Goal: Find specific page/section: Find specific page/section

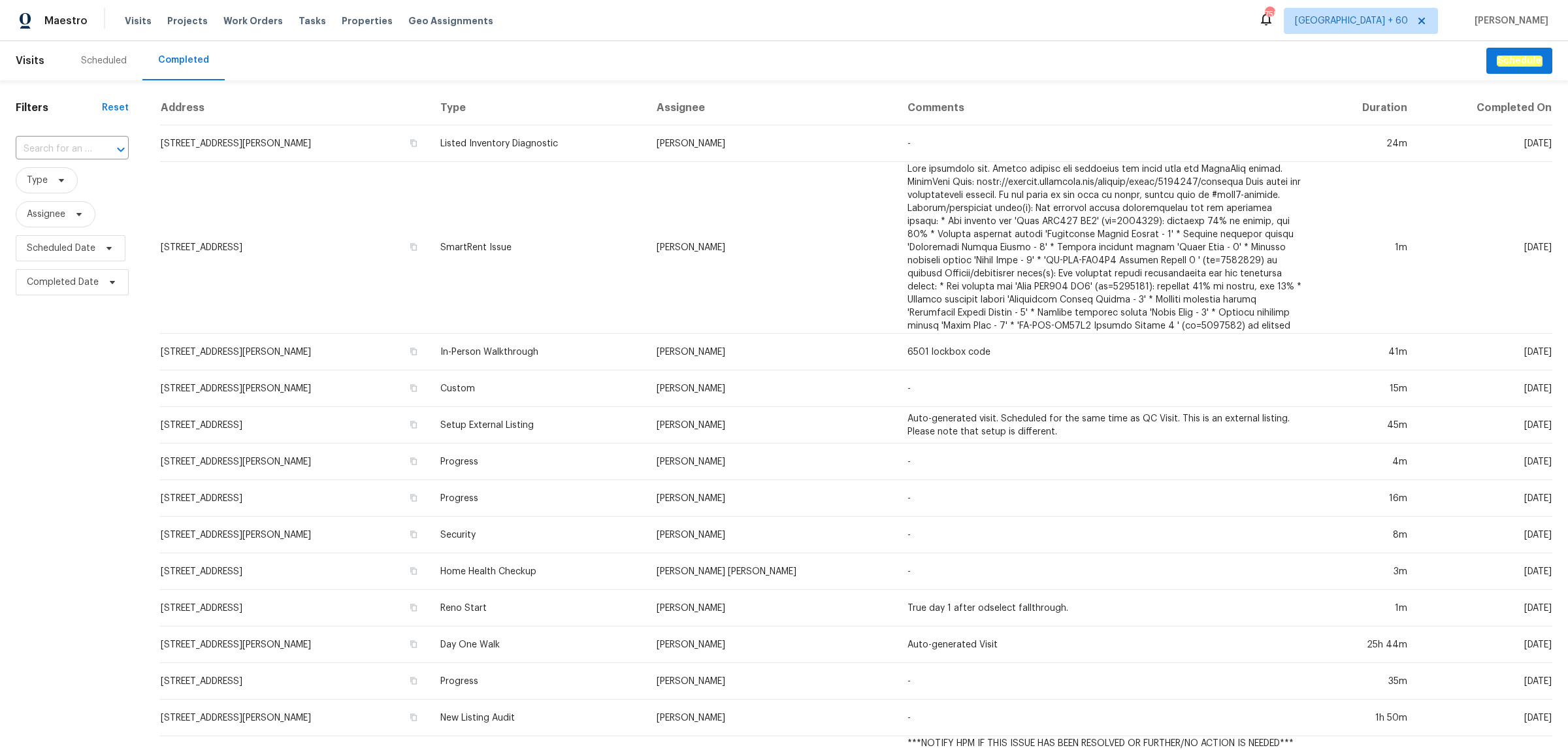
click at [80, 155] on input "text" at bounding box center [54, 149] width 76 height 21
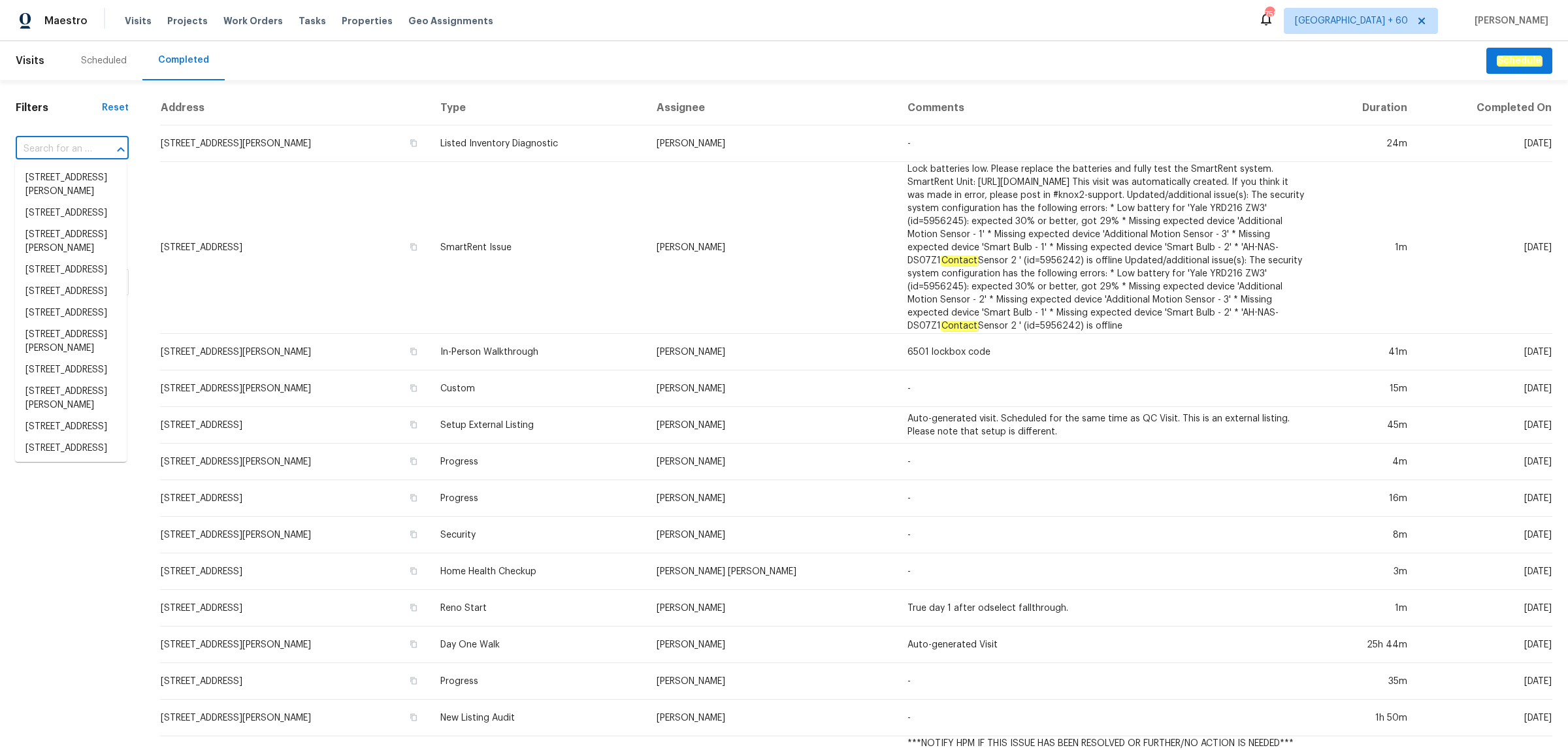
paste input "[STREET_ADDRESS]"
type input "[STREET_ADDRESS]"
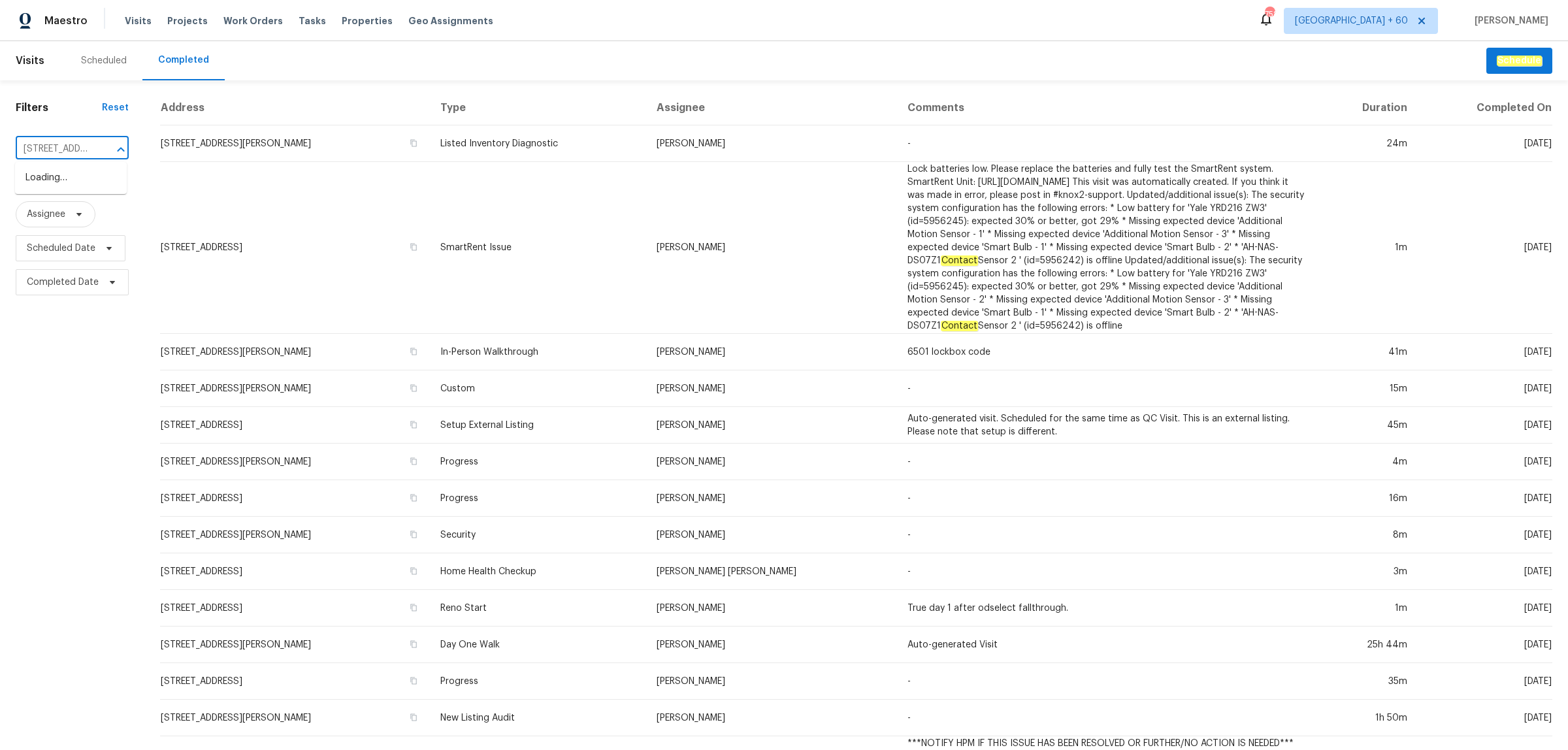
scroll to position [0, 111]
click at [68, 170] on li "[STREET_ADDRESS]" at bounding box center [71, 178] width 112 height 21
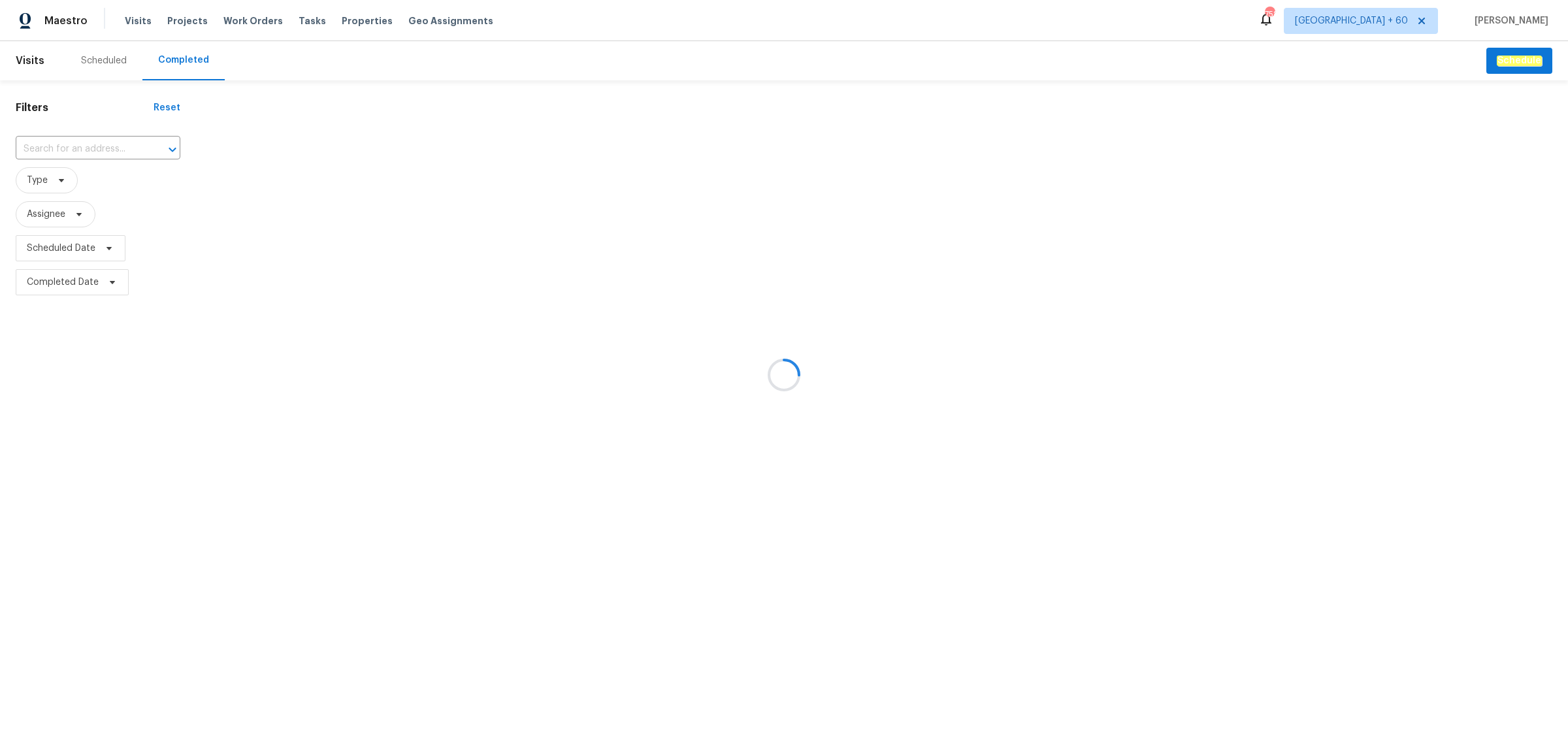
type input "[STREET_ADDRESS]"
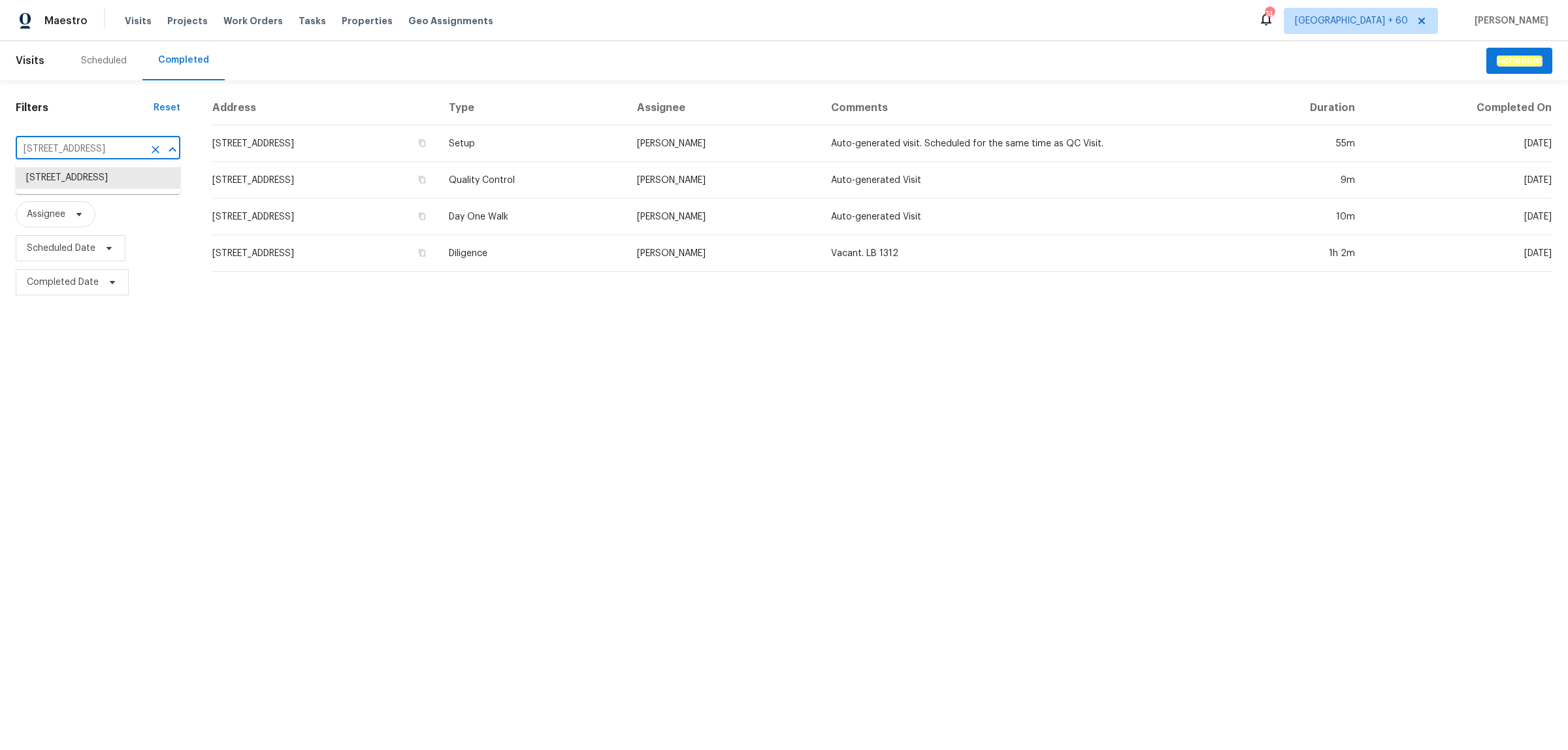
click at [90, 151] on input "[STREET_ADDRESS]" at bounding box center [80, 149] width 128 height 21
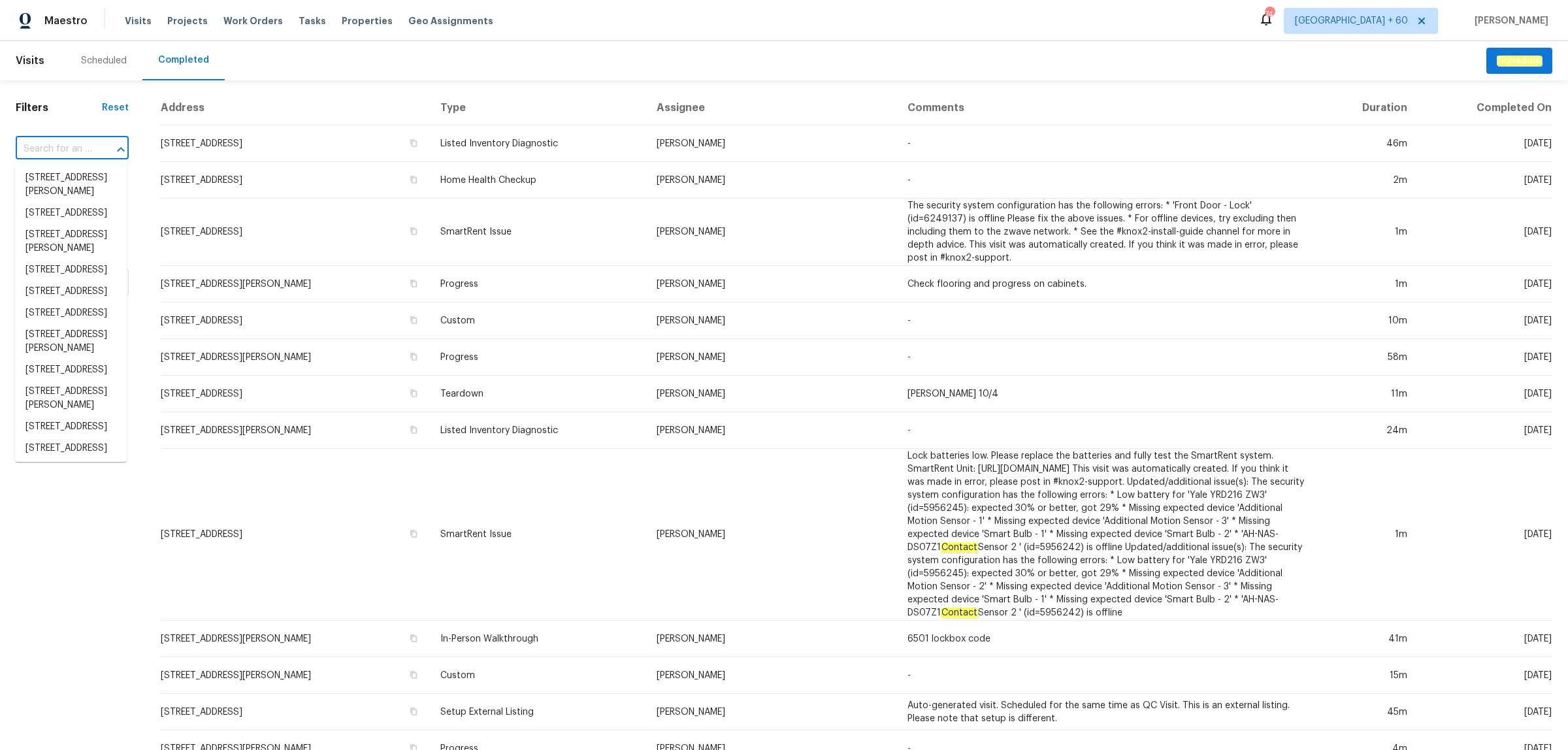
click at [63, 148] on input "text" at bounding box center [54, 149] width 76 height 21
paste input "[STREET_ADDRESS][PERSON_NAME]"
type input "[STREET_ADDRESS][PERSON_NAME]"
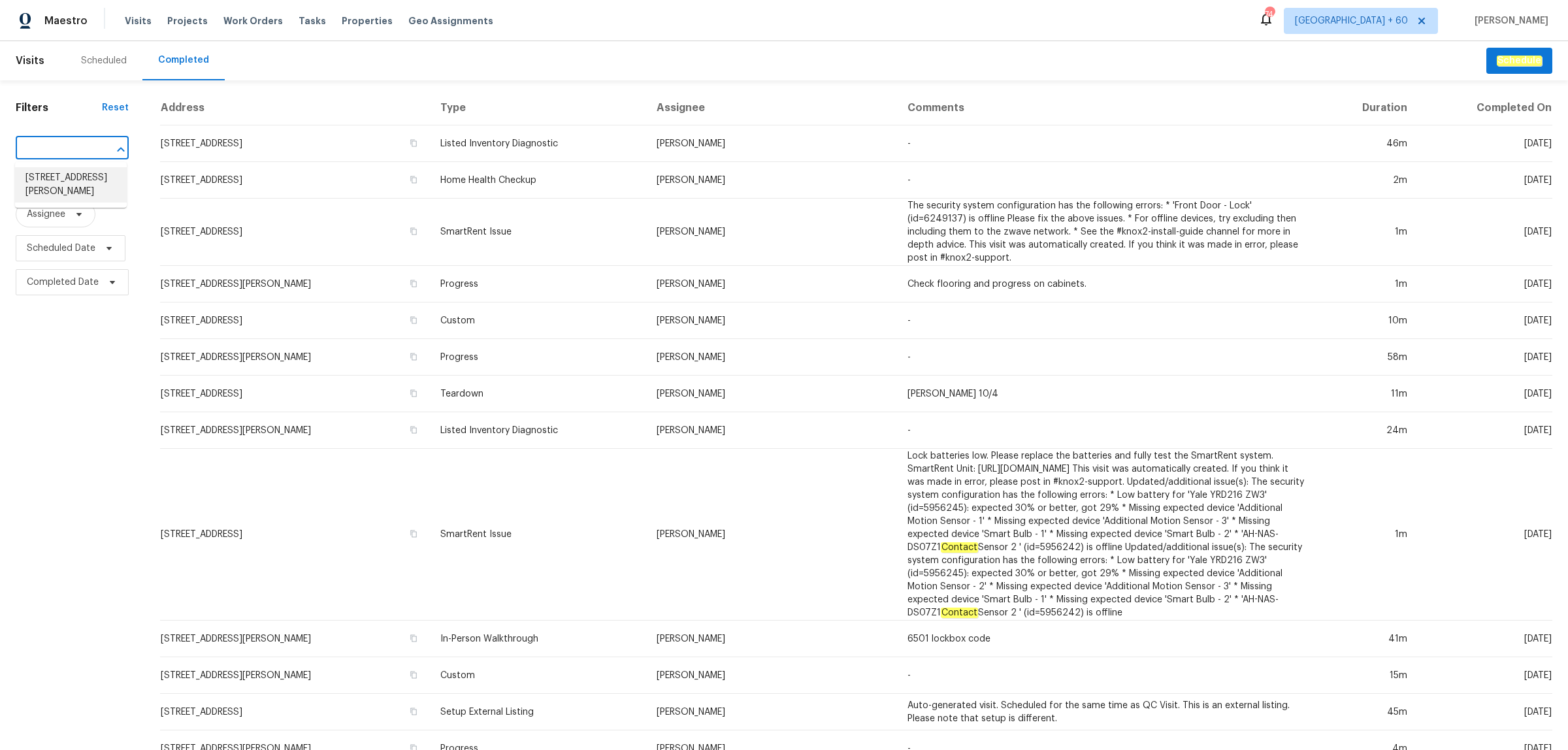
click at [72, 183] on li "[STREET_ADDRESS][PERSON_NAME]" at bounding box center [71, 185] width 112 height 35
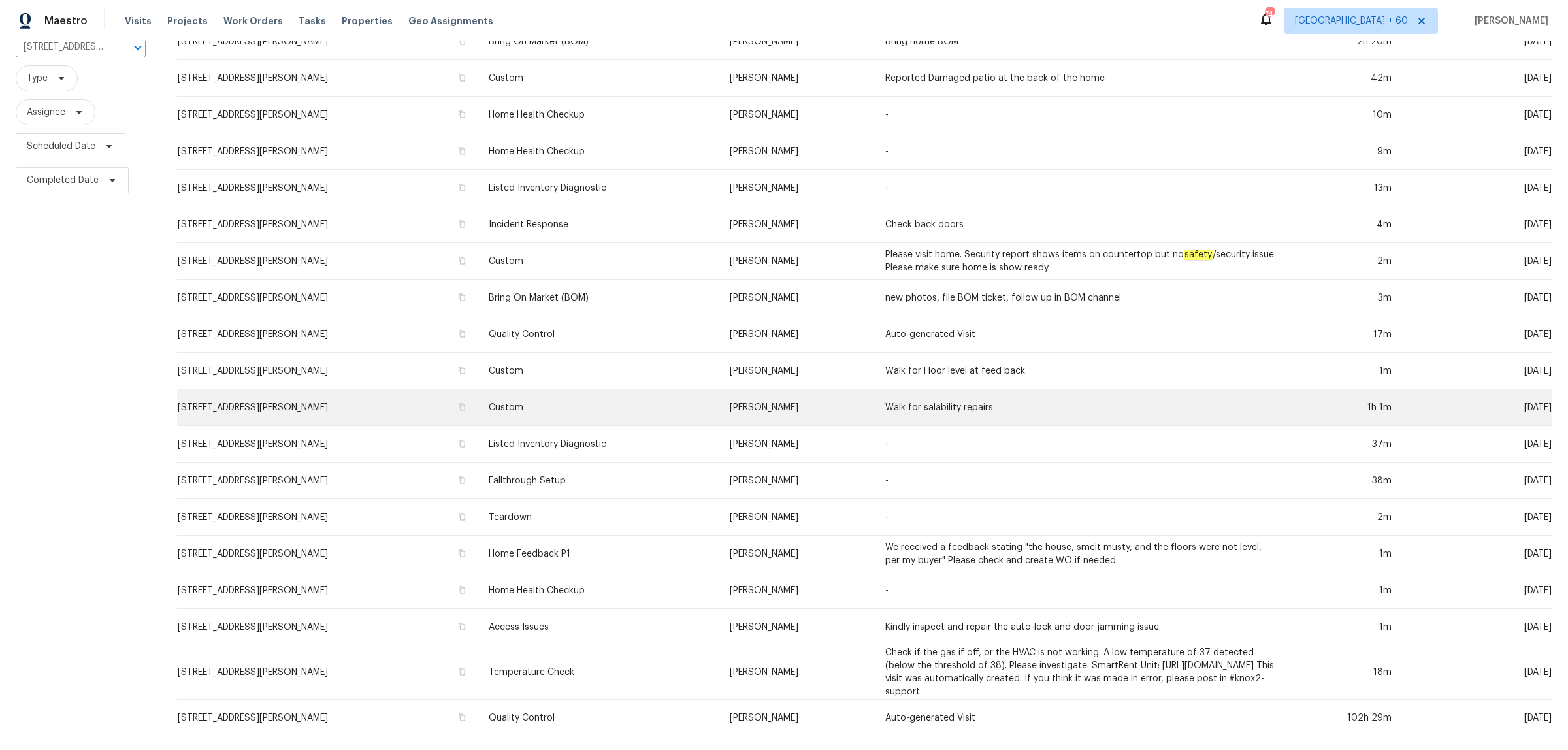
scroll to position [172, 0]
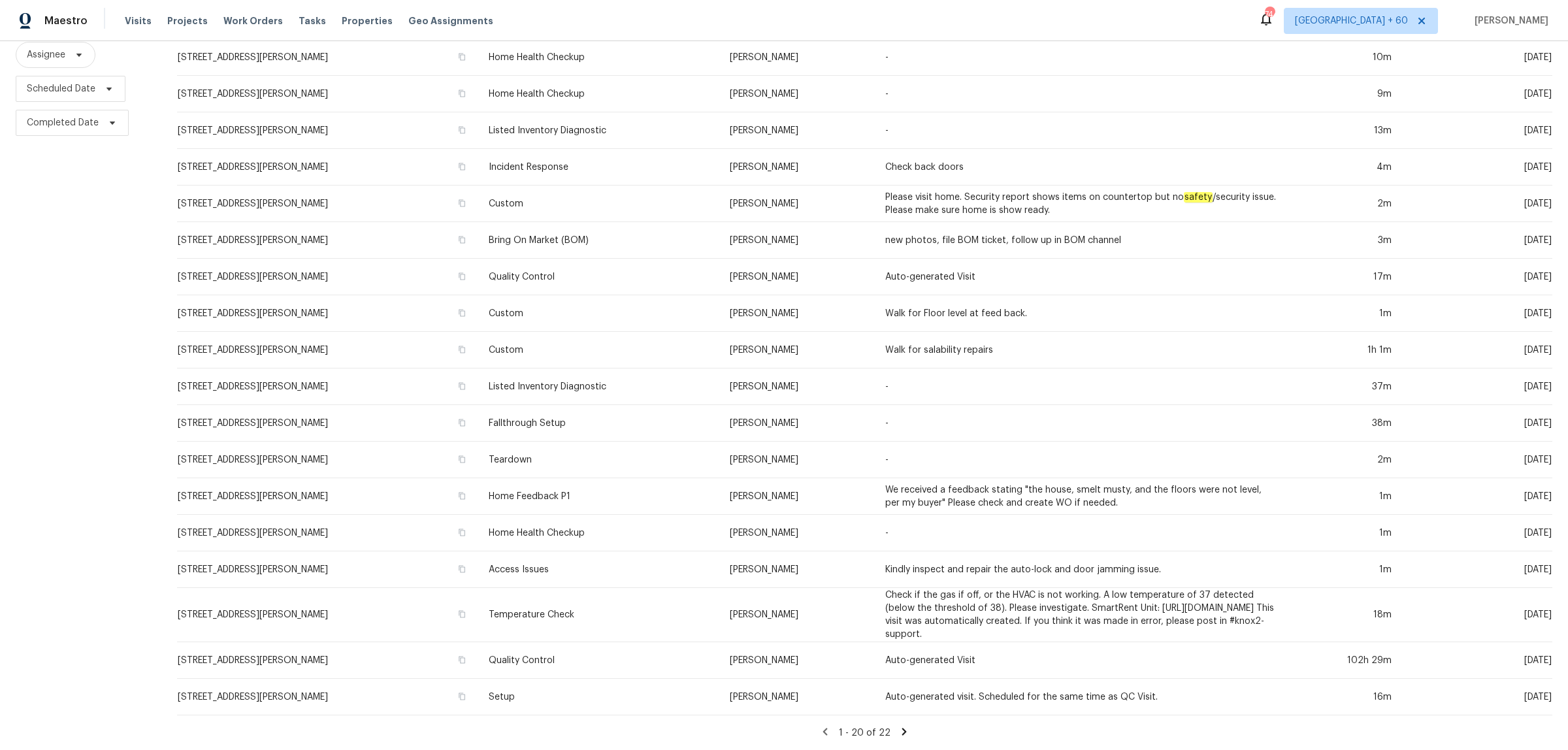
click at [898, 726] on icon at bounding box center [904, 731] width 11 height 11
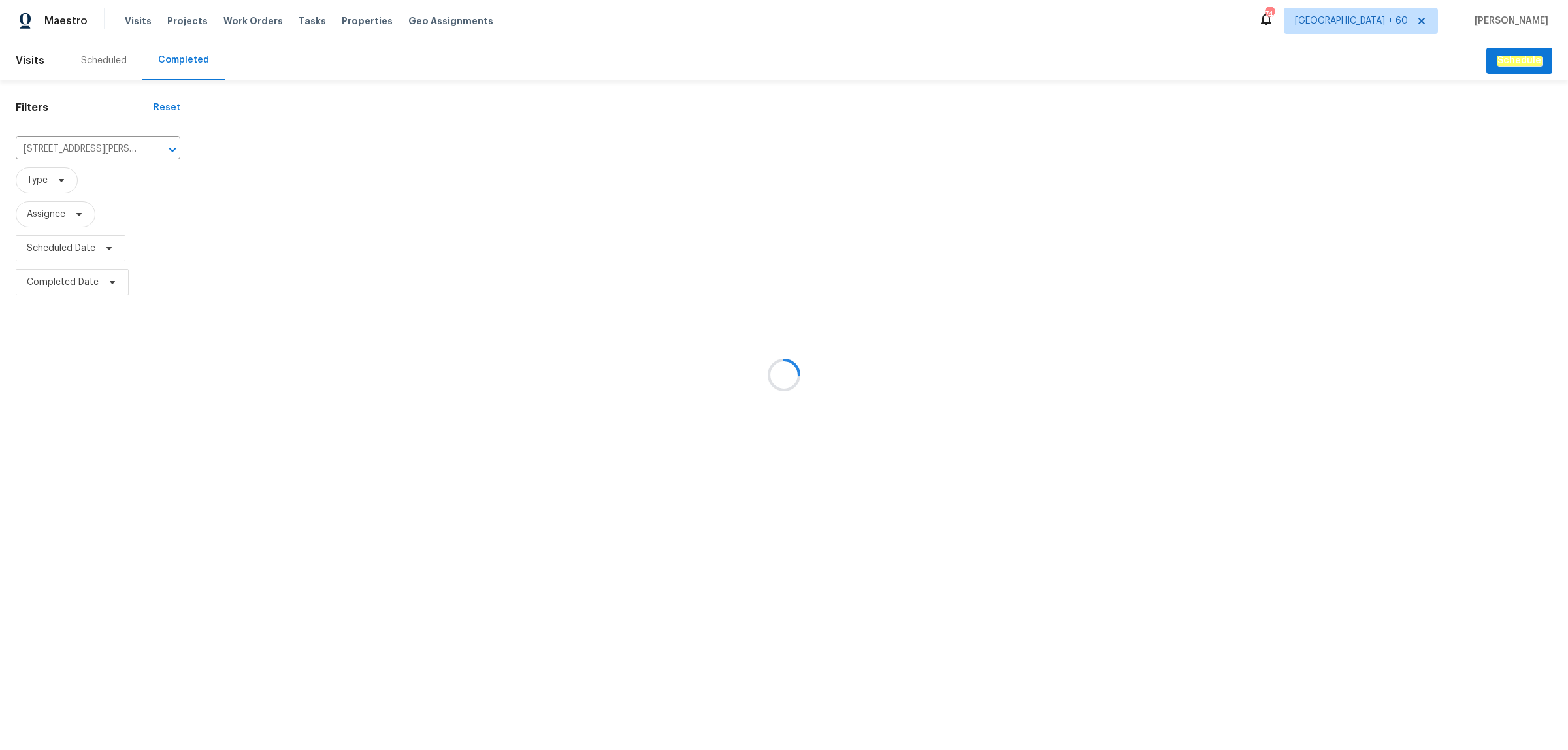
scroll to position [0, 0]
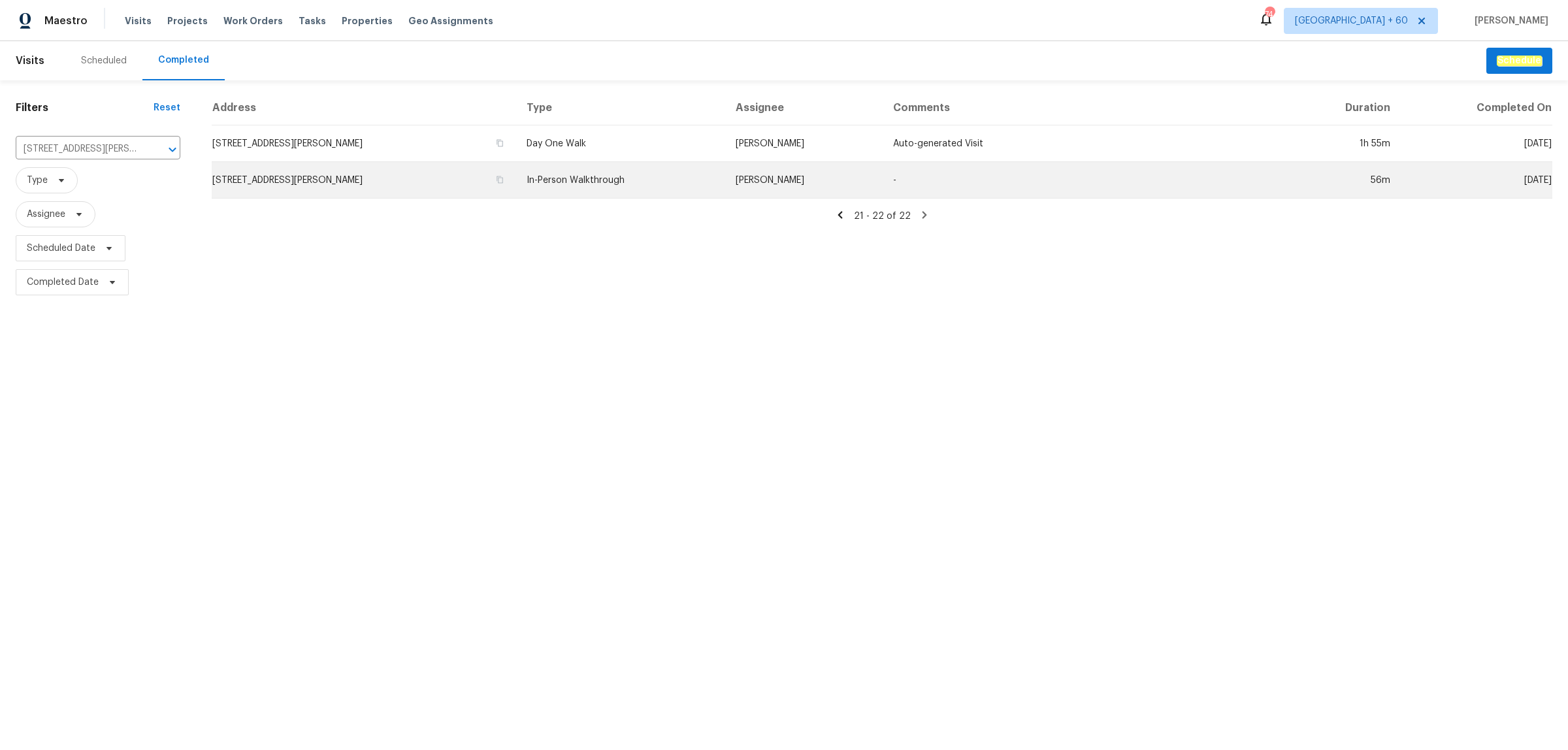
click at [625, 181] on td "In-Person Walkthrough" at bounding box center [620, 180] width 209 height 37
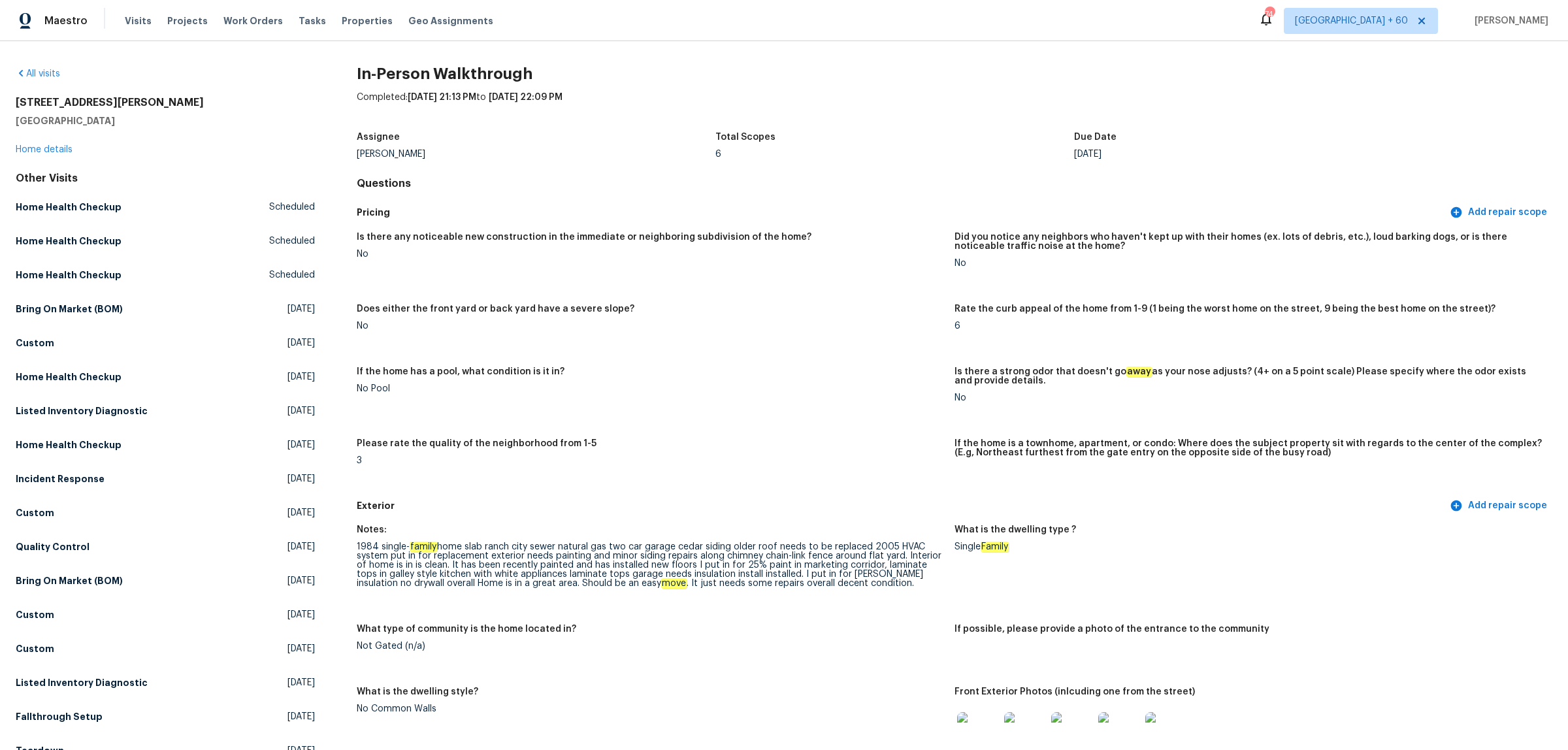
scroll to position [571, 0]
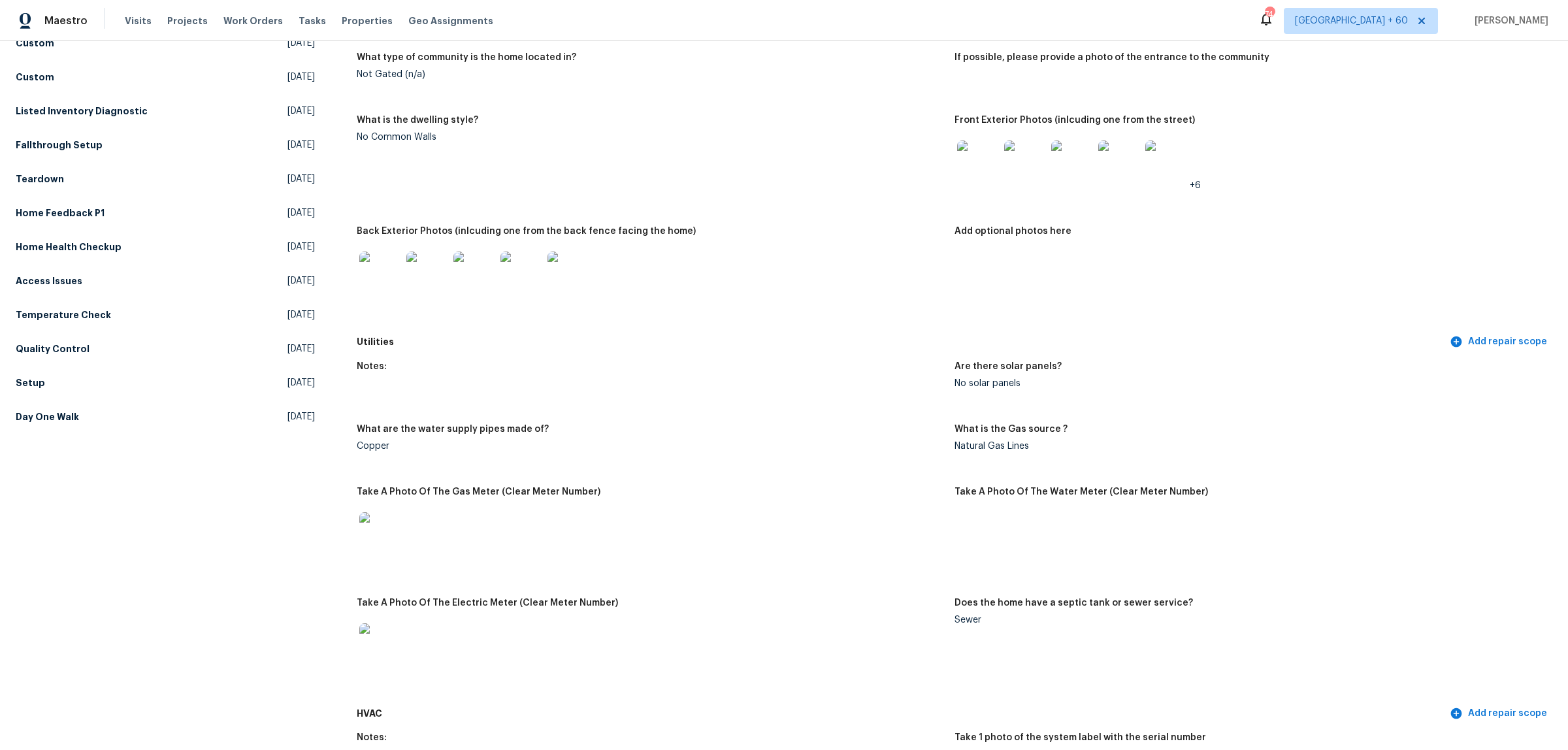
click at [961, 137] on div at bounding box center [978, 161] width 47 height 58
click at [383, 272] on img at bounding box center [380, 272] width 42 height 42
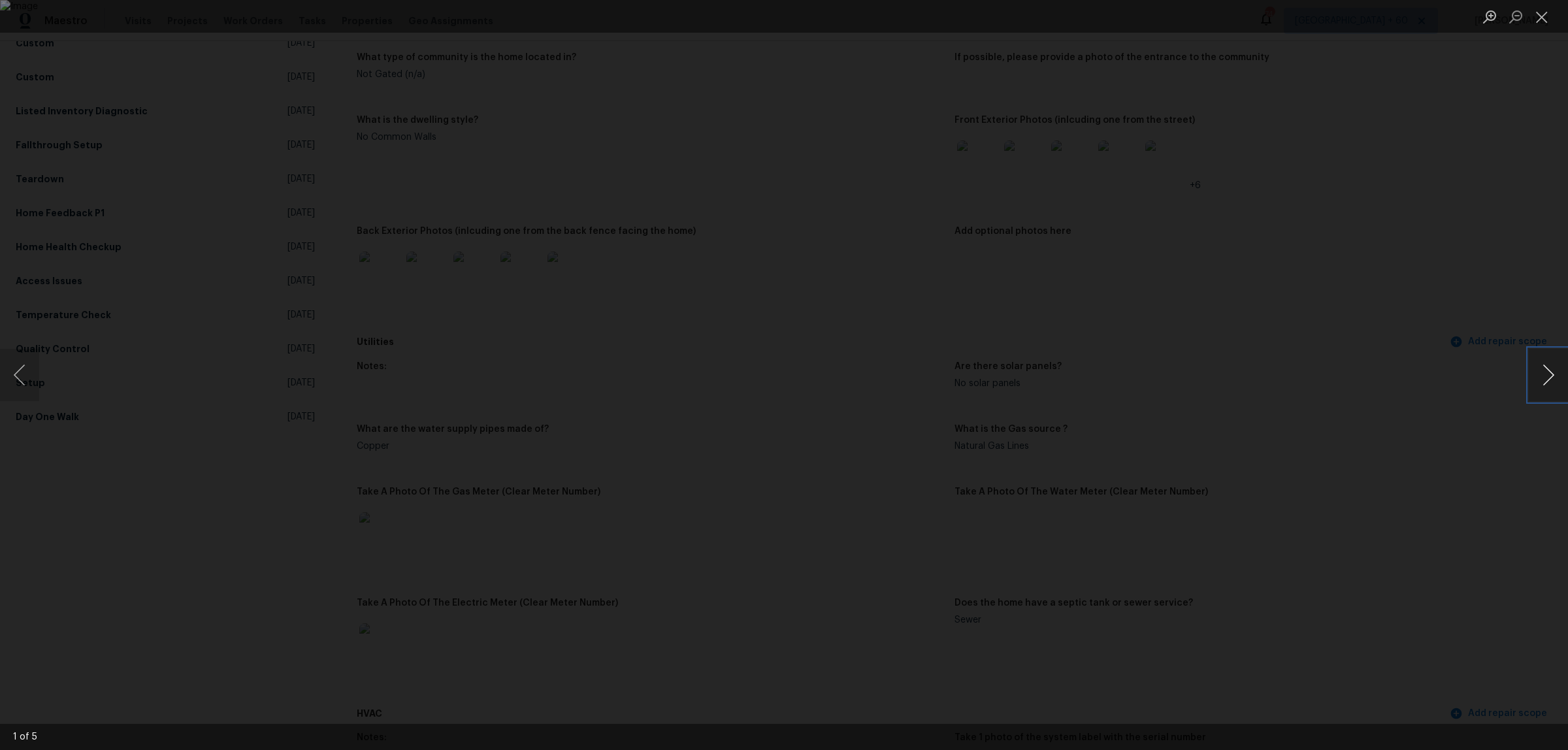
click at [1549, 386] on button "Next image" at bounding box center [1549, 375] width 40 height 52
click at [1550, 386] on button "Next image" at bounding box center [1549, 375] width 40 height 52
click at [21, 377] on button "Previous image" at bounding box center [20, 375] width 40 height 52
click at [1540, 366] on button "Next image" at bounding box center [1549, 375] width 40 height 52
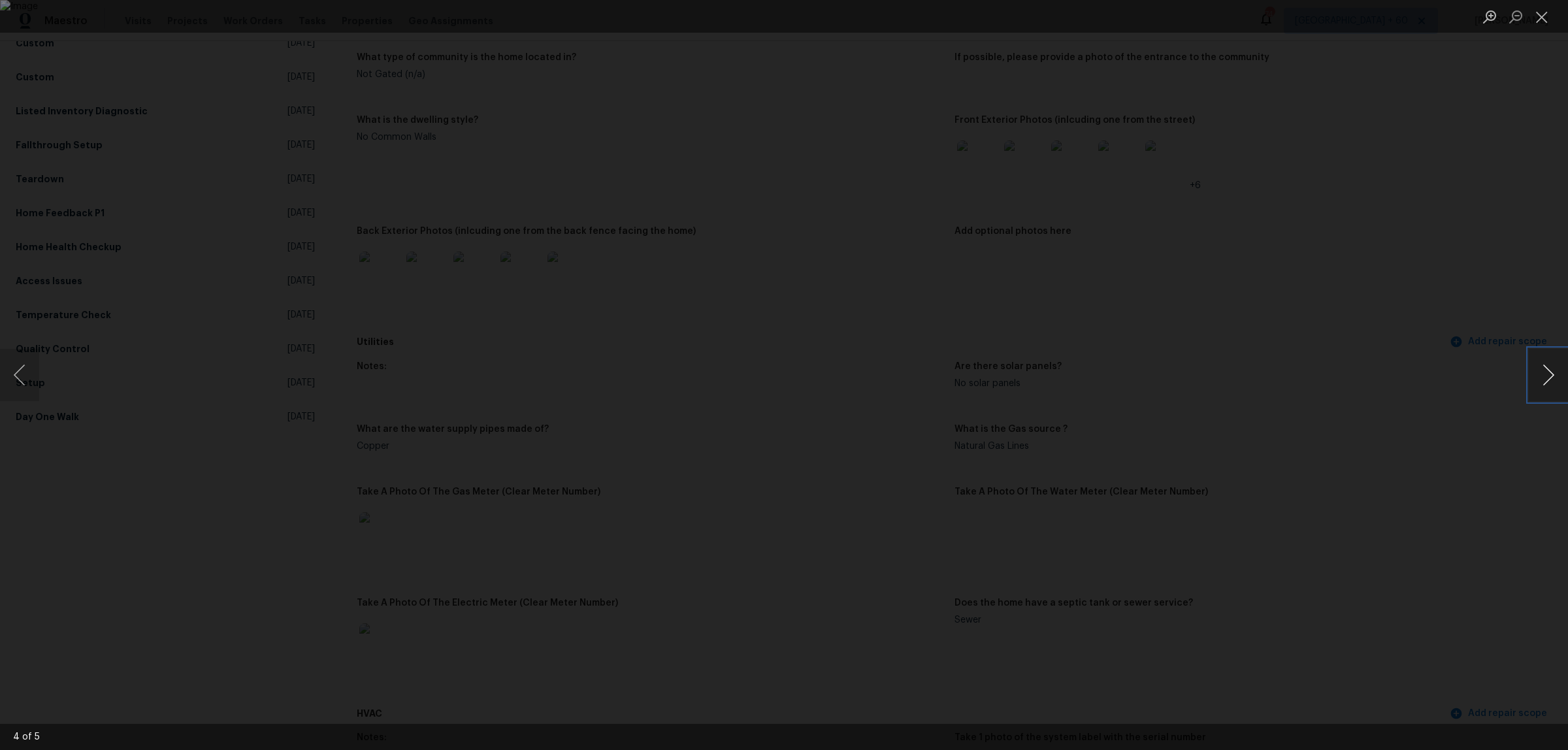
click at [1536, 367] on button "Next image" at bounding box center [1549, 375] width 40 height 52
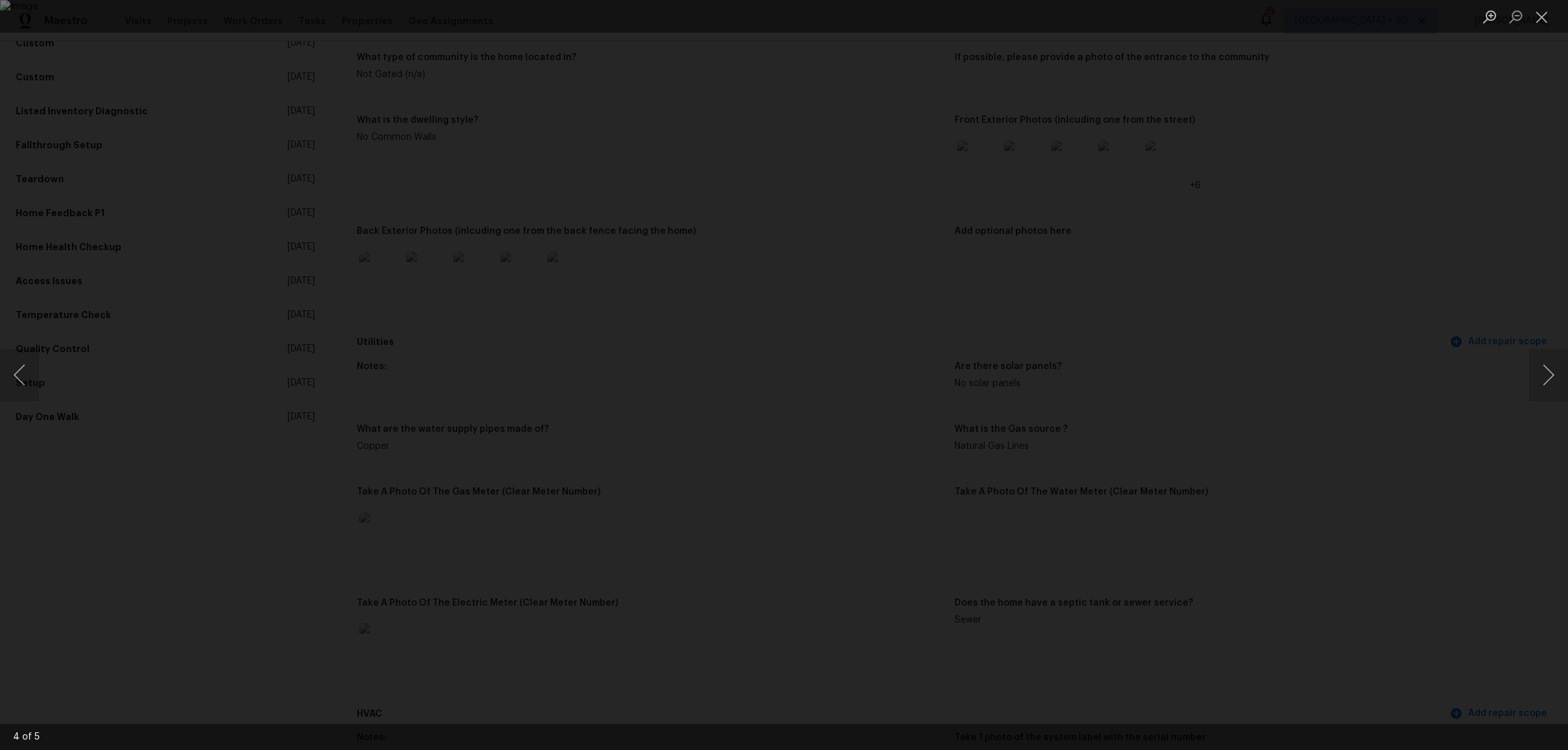
drag, startPoint x: 1388, startPoint y: 213, endPoint x: 1222, endPoint y: 292, distance: 183.8
click at [1388, 213] on div "Lightbox" at bounding box center [784, 375] width 1568 height 750
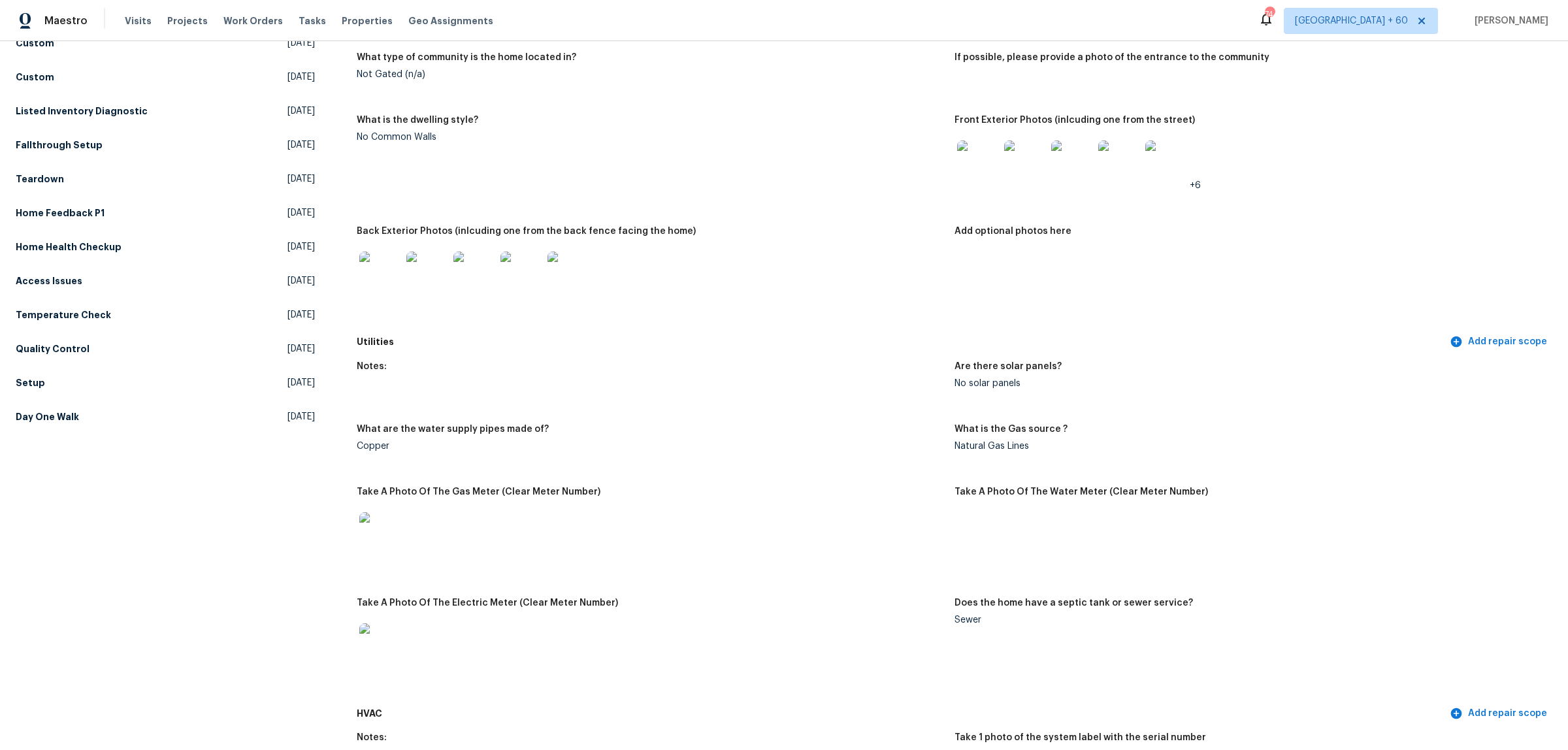
click at [371, 257] on img at bounding box center [380, 272] width 42 height 42
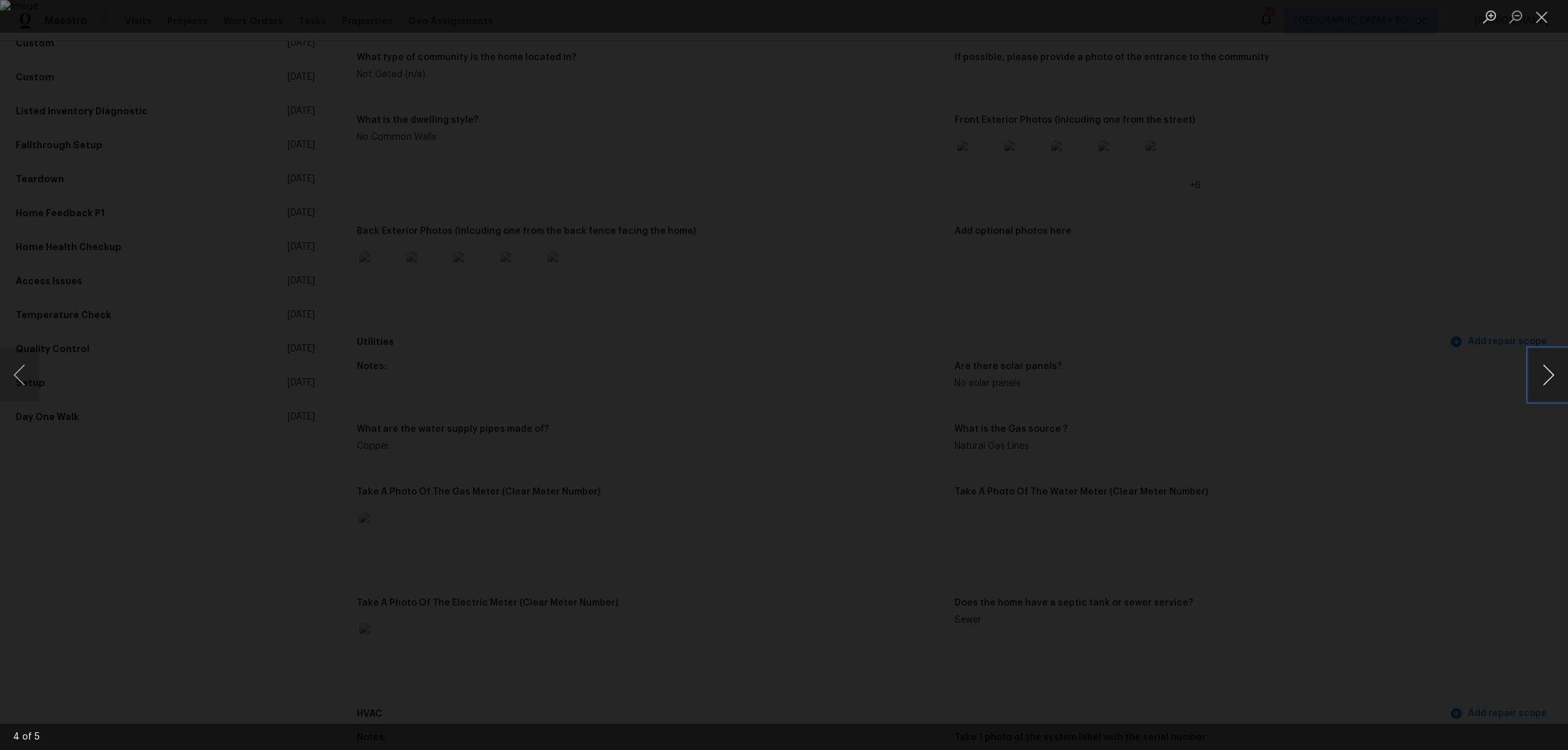
click at [1553, 382] on button "Next image" at bounding box center [1549, 375] width 40 height 52
click at [1557, 369] on button "Next image" at bounding box center [1549, 375] width 40 height 52
click at [1538, 389] on button "Next image" at bounding box center [1549, 375] width 40 height 52
drag, startPoint x: 1540, startPoint y: 11, endPoint x: 1521, endPoint y: 40, distance: 34.7
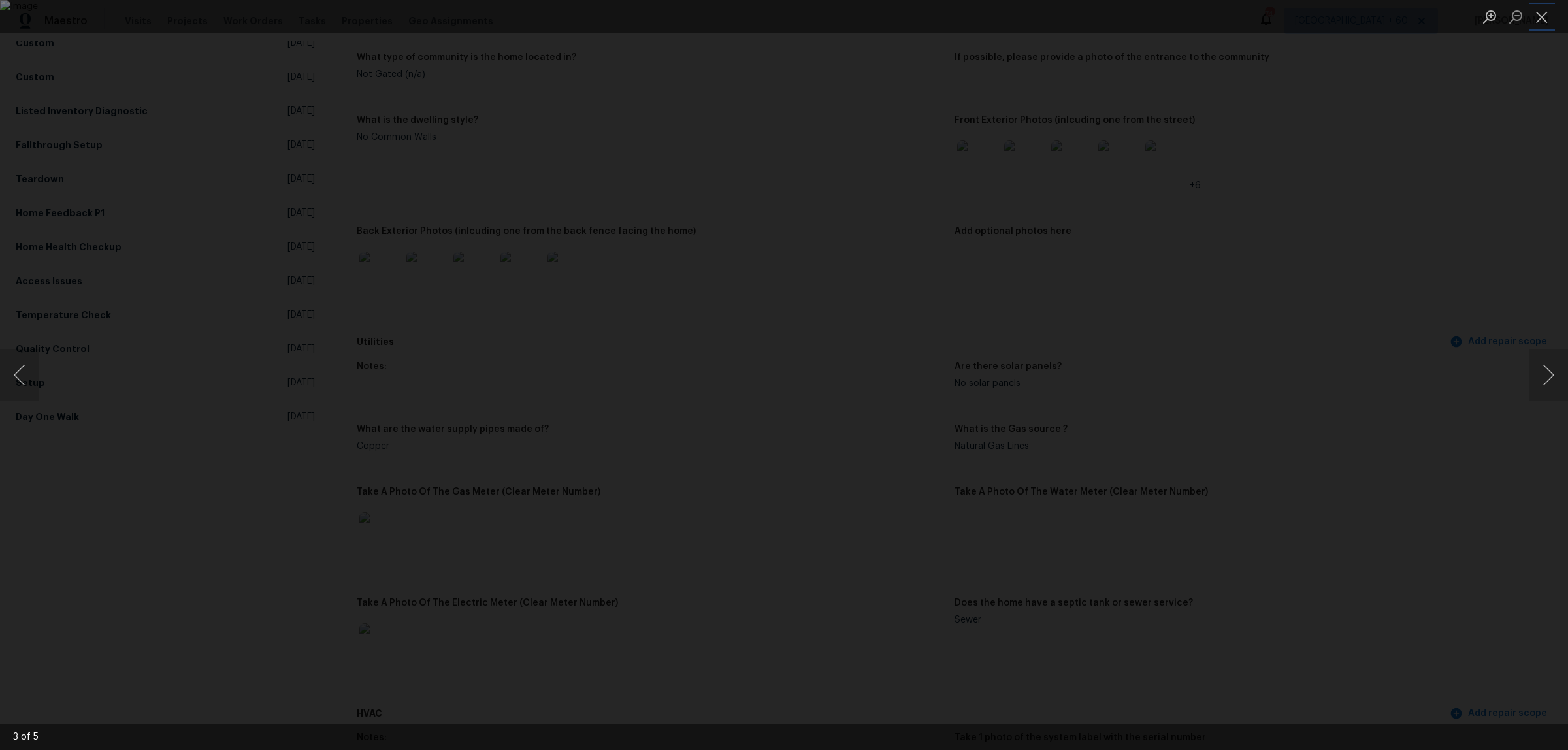
click at [1540, 11] on button "Close lightbox" at bounding box center [1542, 17] width 26 height 23
